Goal: Entertainment & Leisure: Consume media (video, audio)

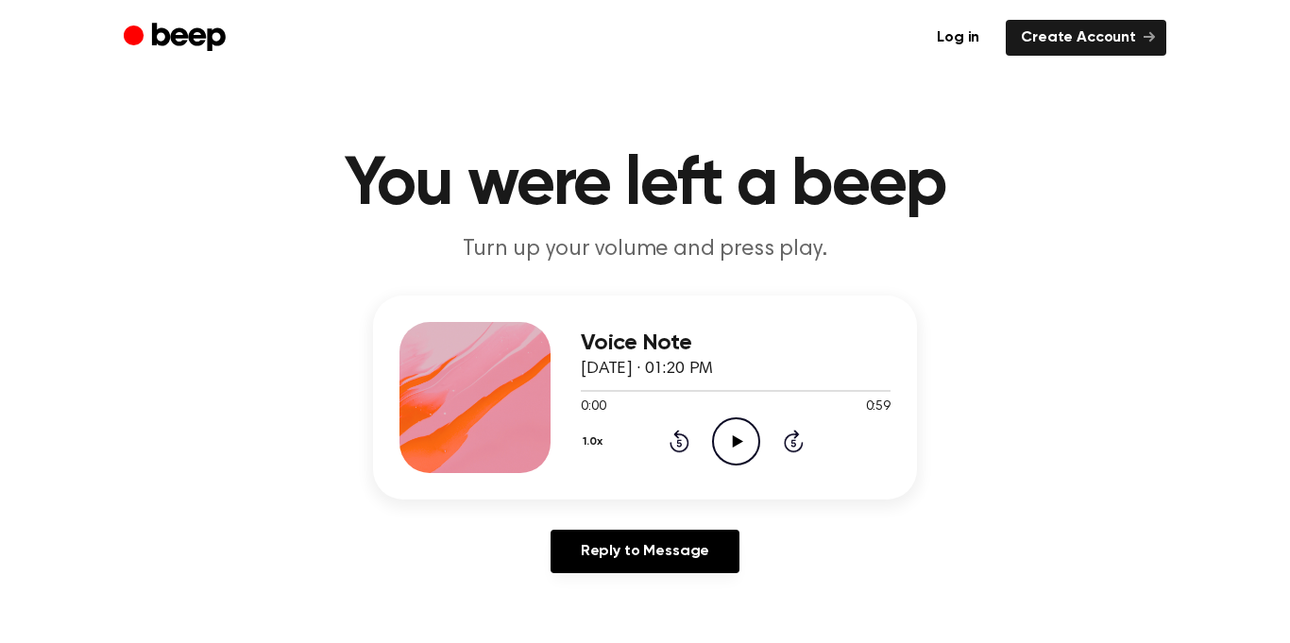
click at [742, 432] on icon "Play Audio" at bounding box center [736, 441] width 48 height 48
click at [581, 393] on div at bounding box center [736, 390] width 310 height 15
click at [745, 453] on icon "Play Audio" at bounding box center [736, 441] width 48 height 48
click at [748, 441] on icon "Play Audio" at bounding box center [736, 441] width 48 height 48
click at [741, 455] on icon "Play Audio" at bounding box center [736, 441] width 48 height 48
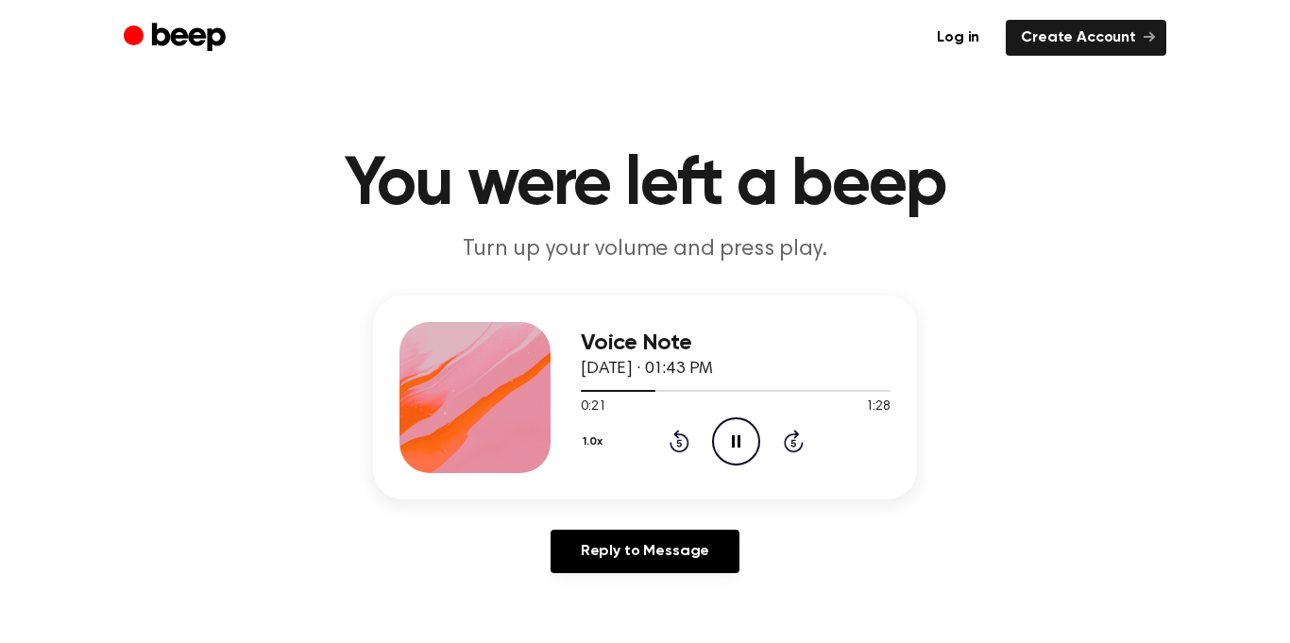
click at [682, 434] on icon at bounding box center [680, 441] width 20 height 23
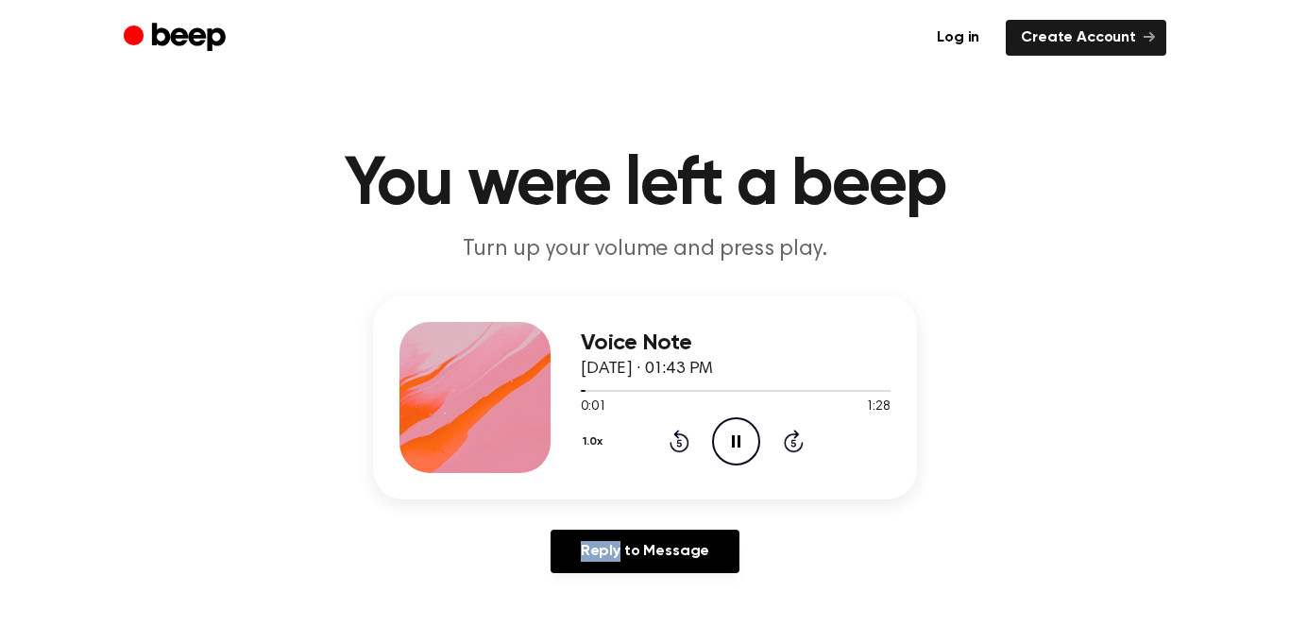
click at [682, 434] on icon at bounding box center [680, 441] width 20 height 23
click at [739, 448] on icon "Play Audio" at bounding box center [736, 441] width 48 height 48
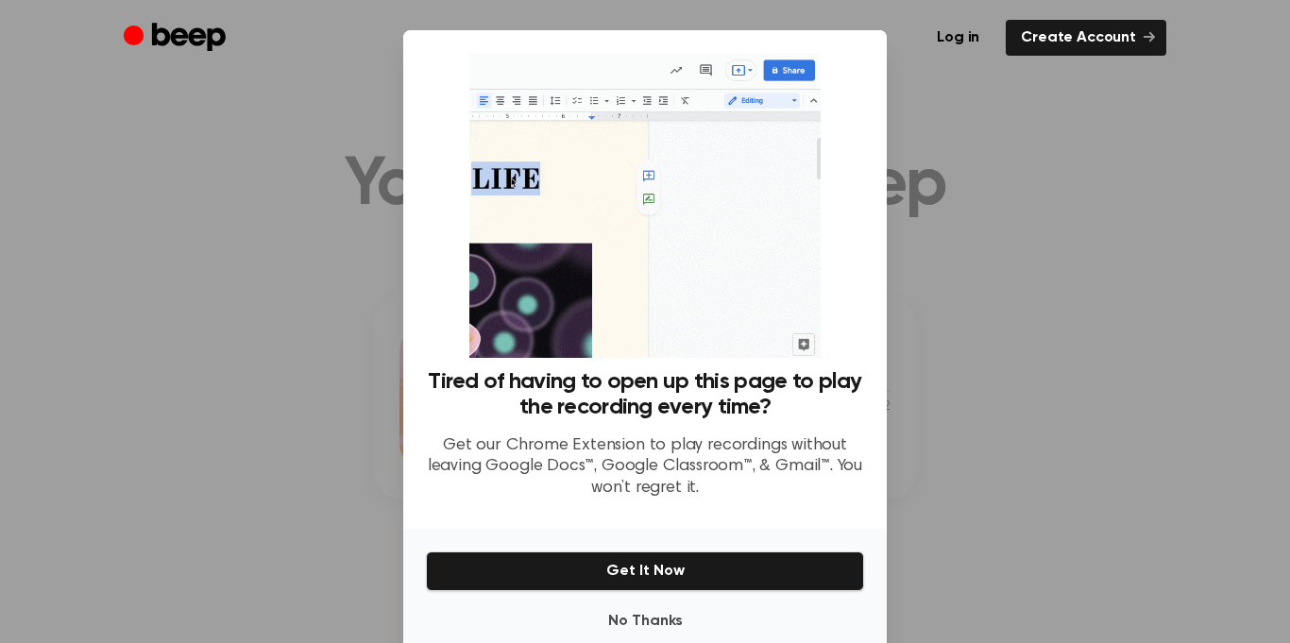
click at [1042, 181] on div at bounding box center [645, 321] width 1290 height 643
click at [684, 627] on button "No Thanks" at bounding box center [645, 622] width 438 height 38
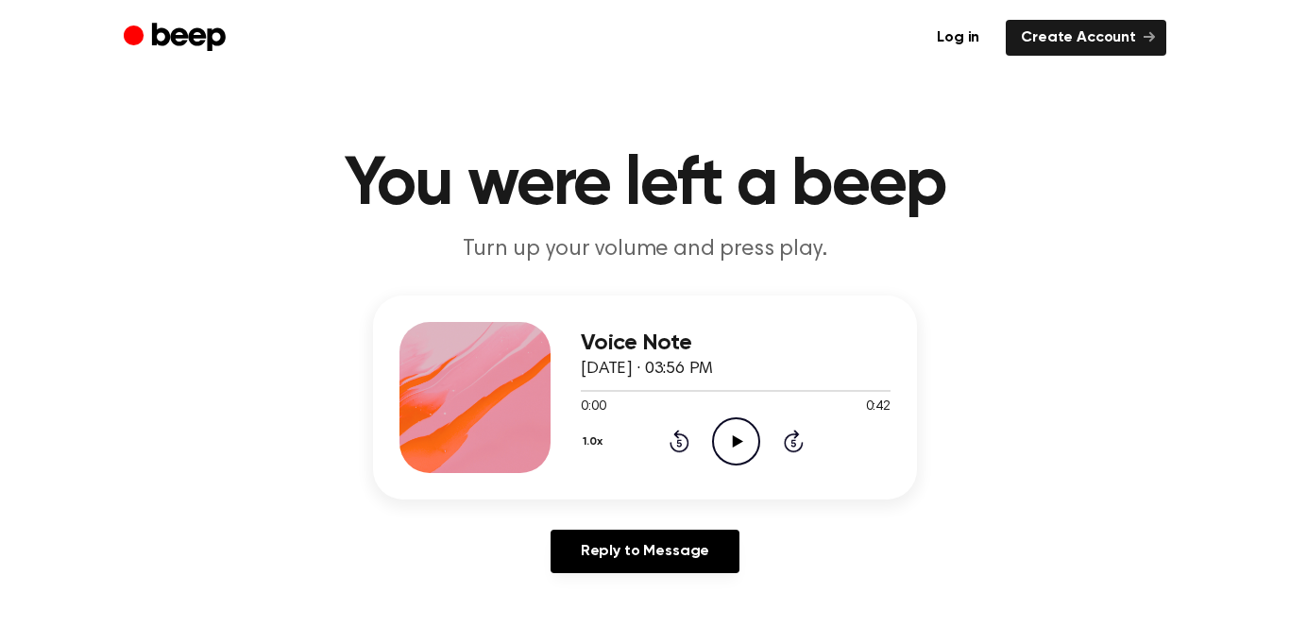
click at [737, 453] on icon "Play Audio" at bounding box center [736, 441] width 48 height 48
click at [744, 444] on icon "Play Audio" at bounding box center [736, 441] width 48 height 48
